Goal: Transaction & Acquisition: Purchase product/service

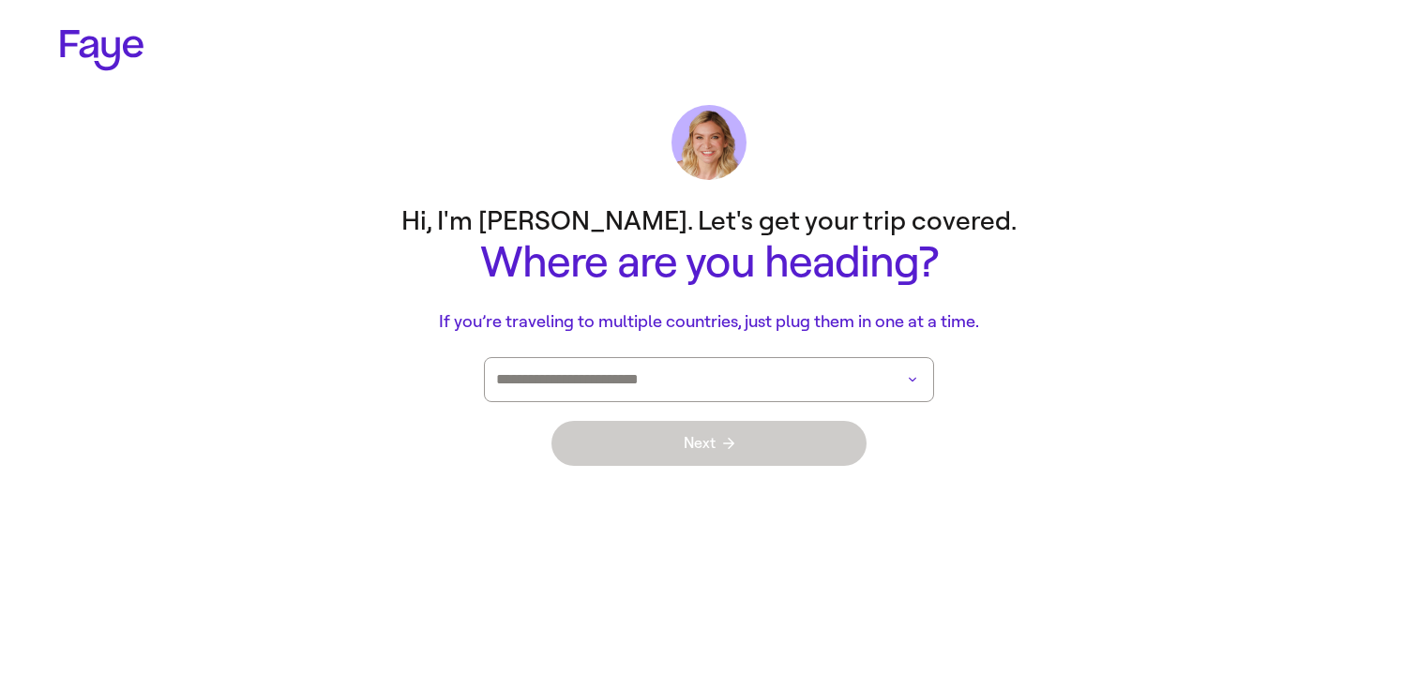
click at [811, 386] on input at bounding box center [682, 379] width 373 height 43
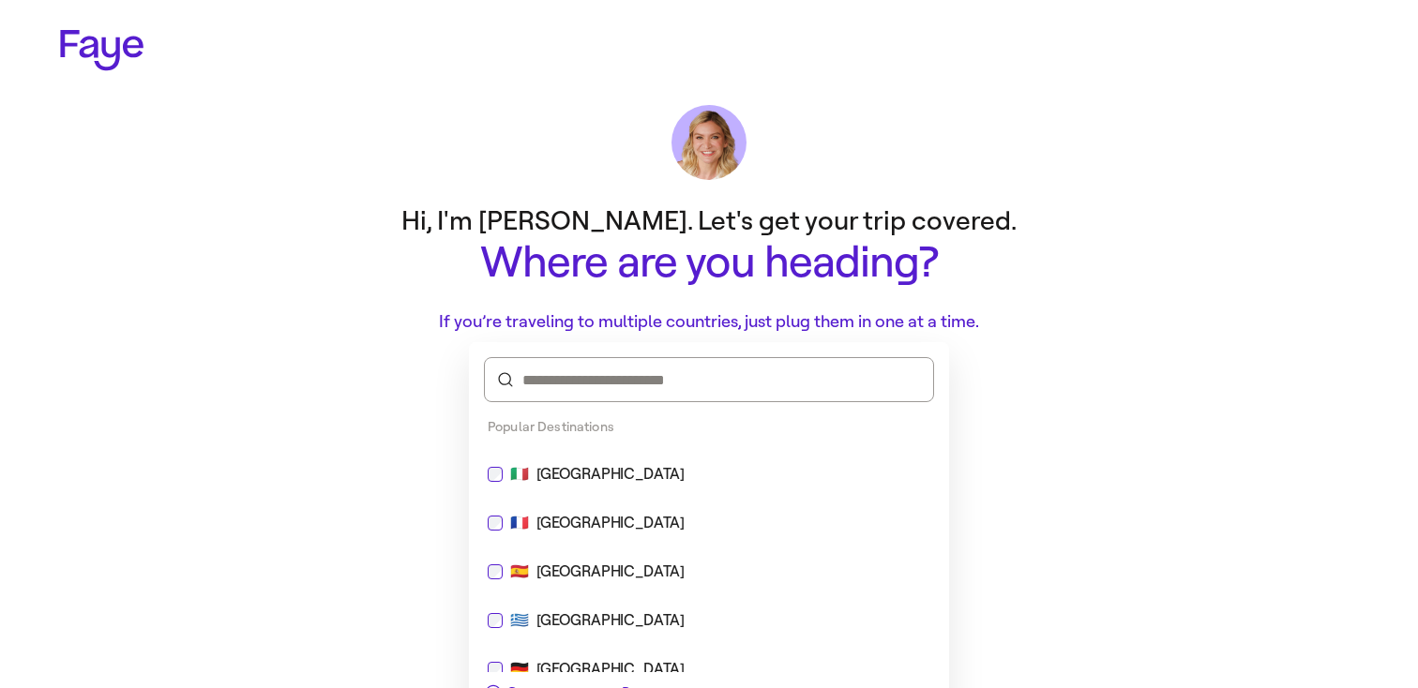
click at [657, 460] on div "🇮🇹 [GEOGRAPHIC_DATA]" at bounding box center [708, 474] width 465 height 45
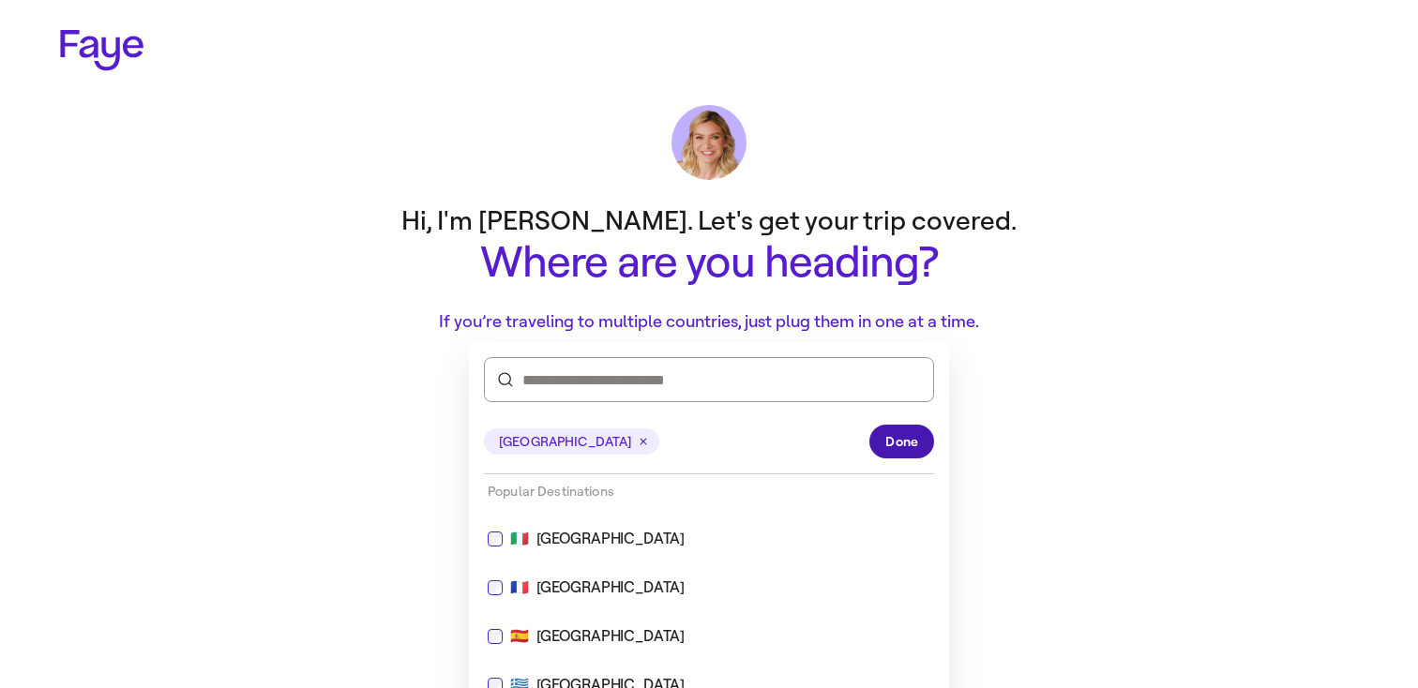
drag, startPoint x: 931, startPoint y: 421, endPoint x: 905, endPoint y: 438, distance: 31.2
click at [931, 421] on div "[GEOGRAPHIC_DATA] Done" at bounding box center [709, 442] width 450 height 65
click at [905, 438] on span "Done" at bounding box center [901, 442] width 33 height 20
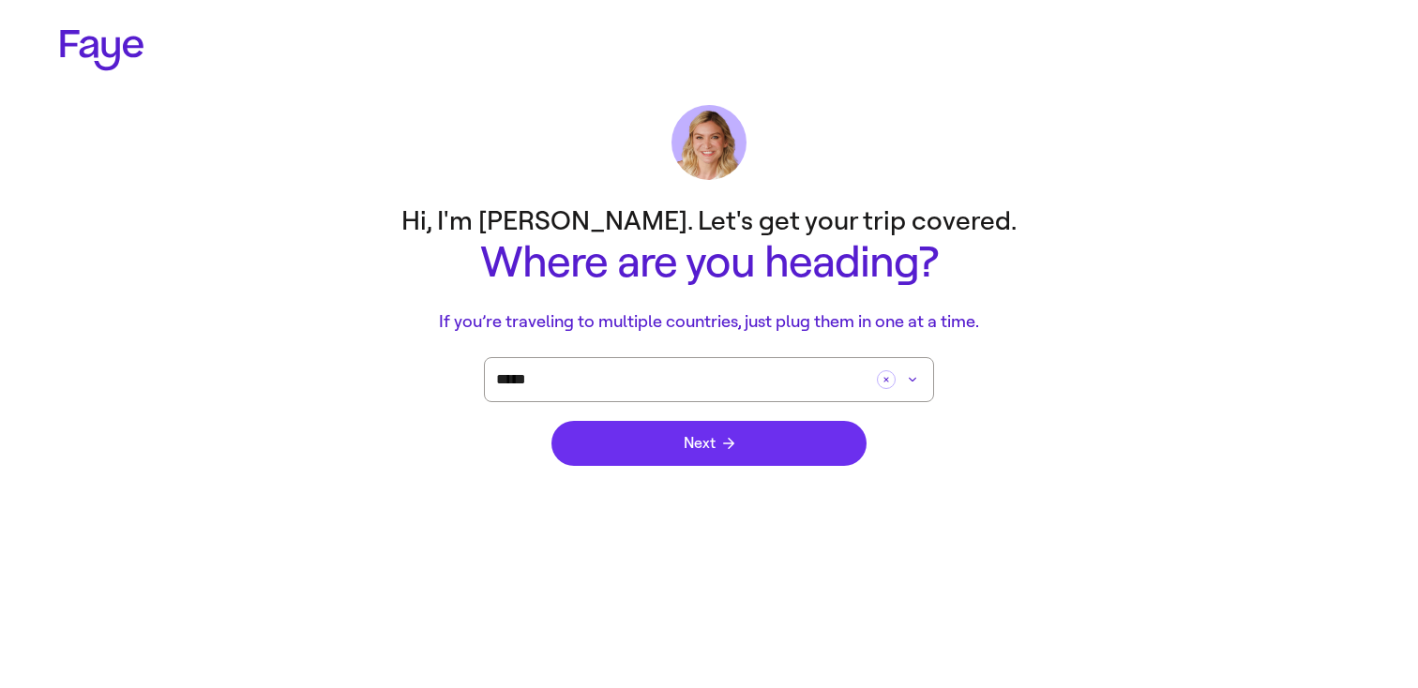
click at [762, 435] on button "Next" at bounding box center [708, 443] width 315 height 45
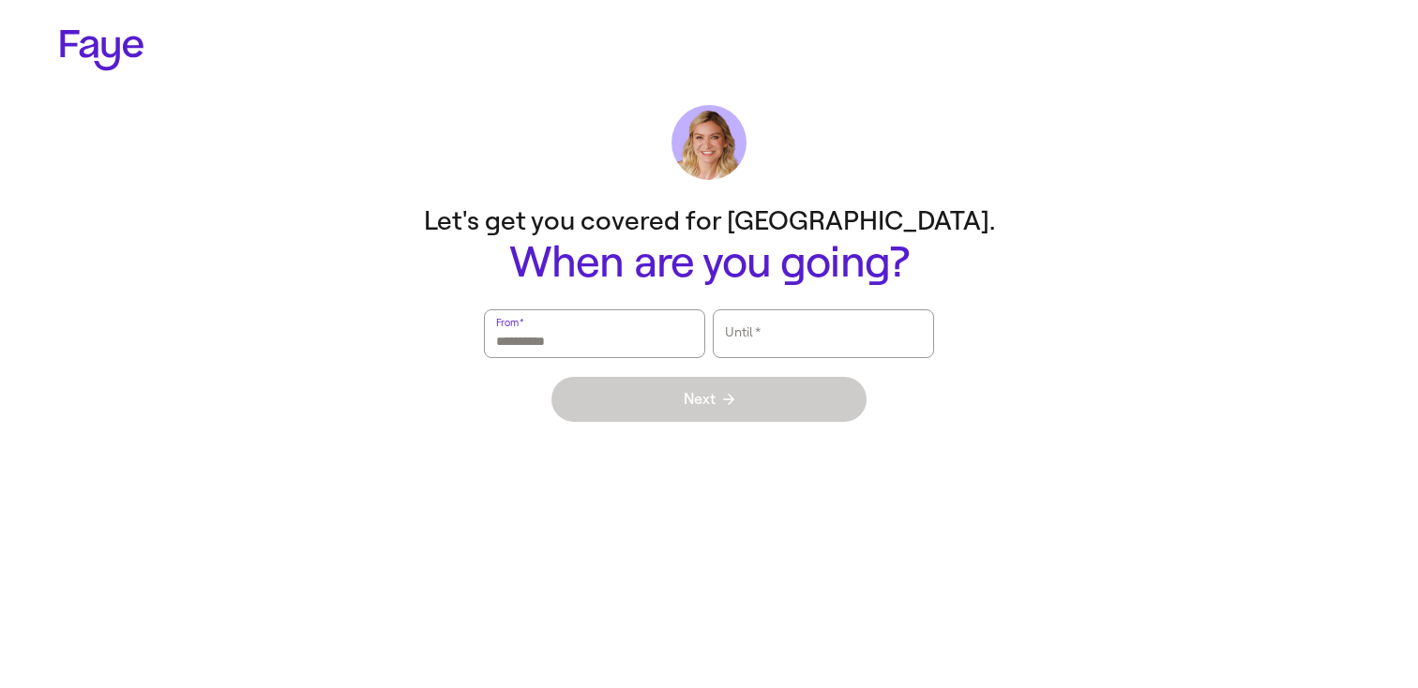
click at [651, 340] on input "From   *" at bounding box center [594, 333] width 197 height 43
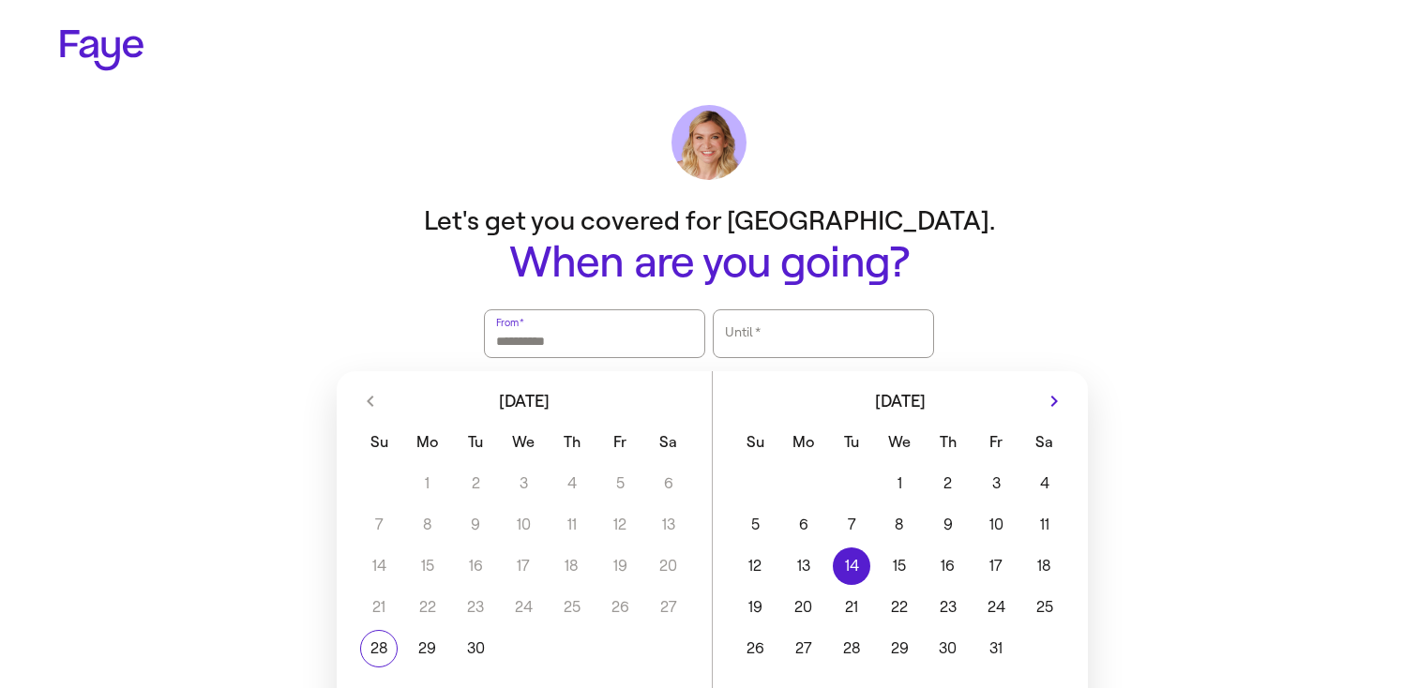
click at [845, 580] on button "14" at bounding box center [851, 567] width 48 height 38
click at [1001, 559] on button "17" at bounding box center [997, 567] width 48 height 38
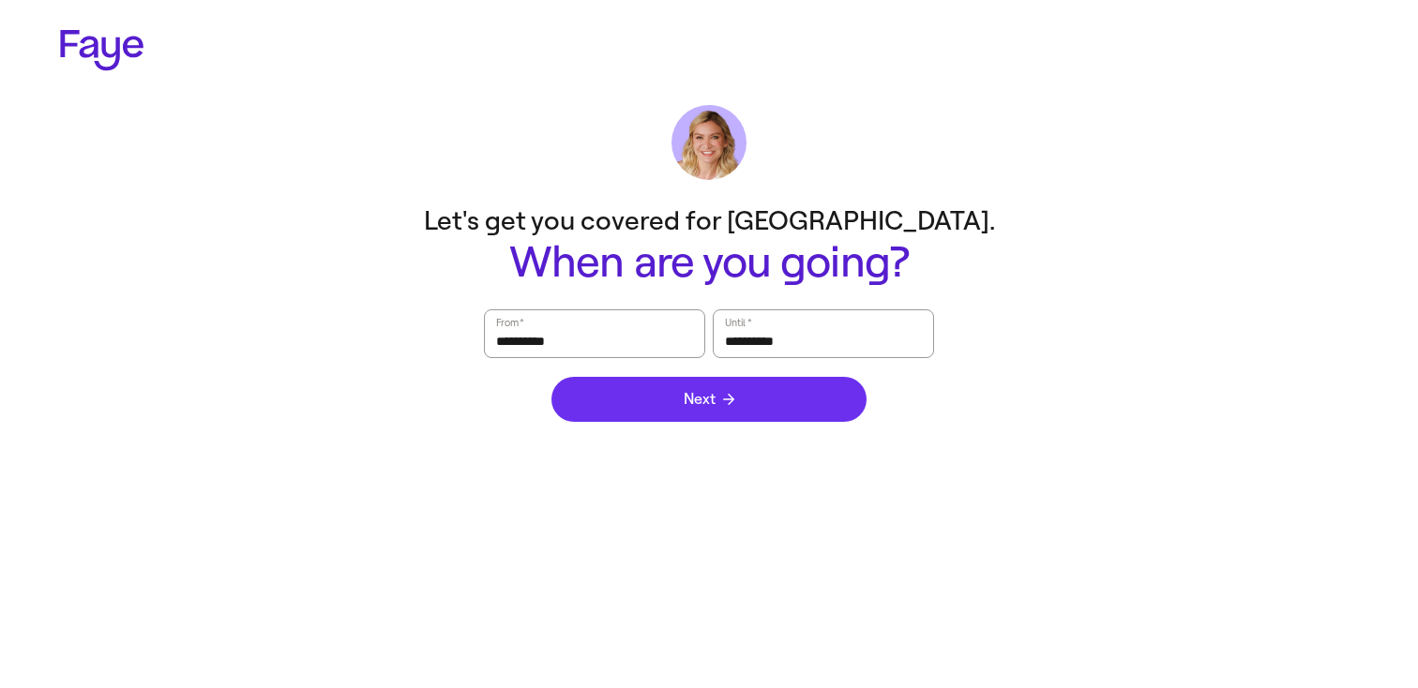
click at [741, 391] on button "Next" at bounding box center [708, 399] width 315 height 45
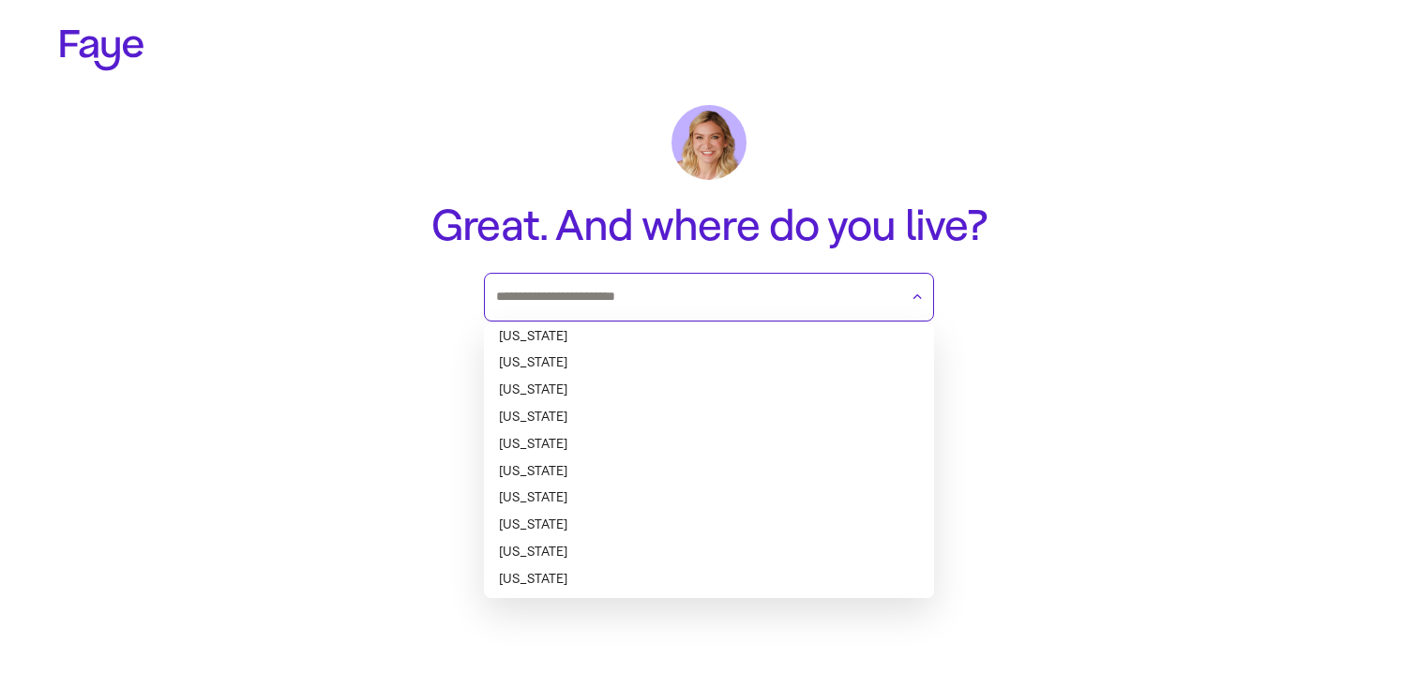
click at [747, 298] on input "text" at bounding box center [697, 297] width 402 height 28
click at [725, 342] on li "[US_STATE]" at bounding box center [709, 337] width 450 height 27
type input "*******"
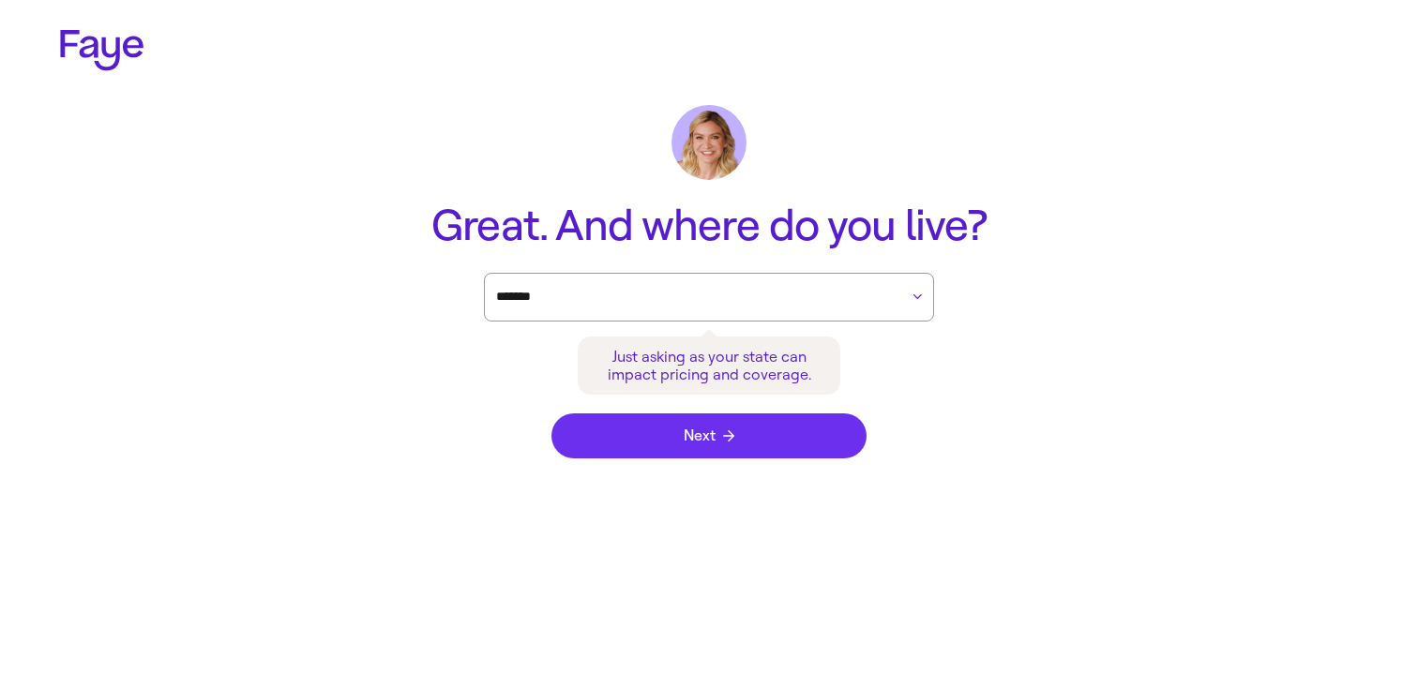
click at [747, 448] on button "Next" at bounding box center [708, 436] width 315 height 45
